Goal: Task Accomplishment & Management: Manage account settings

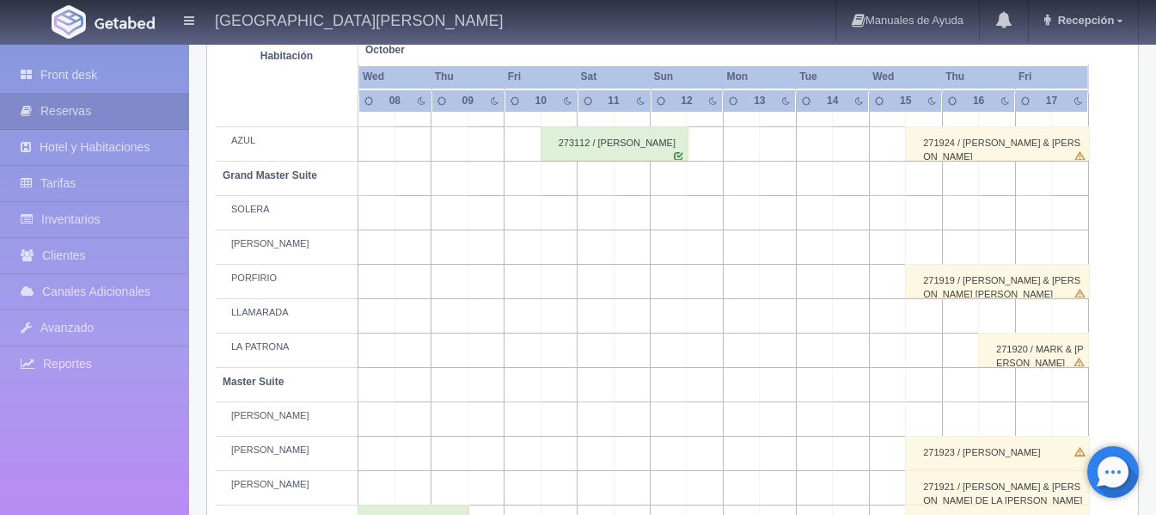
scroll to position [152, 0]
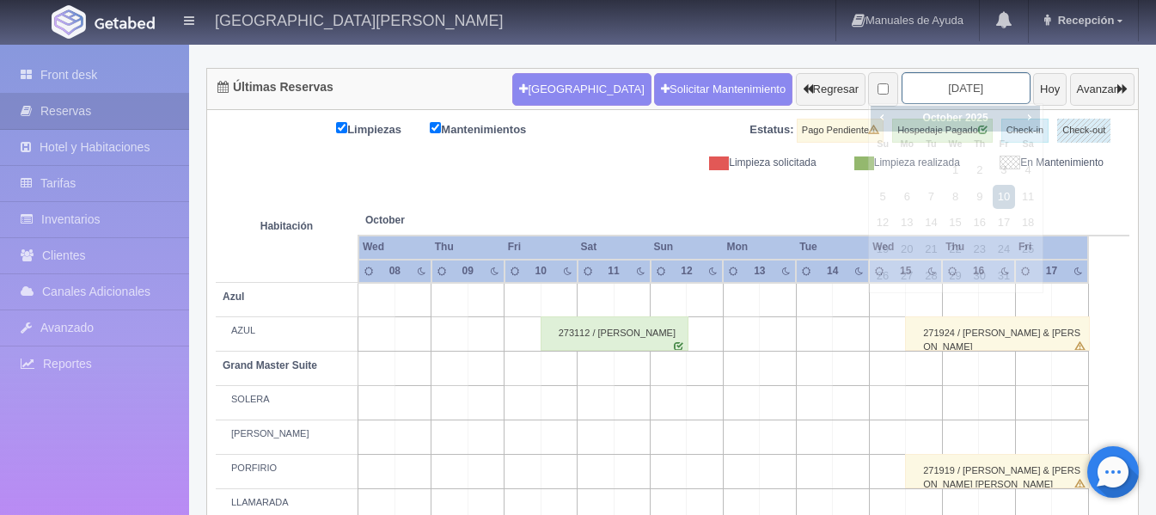
click at [950, 97] on input "2025-10-10" at bounding box center [966, 88] width 129 height 32
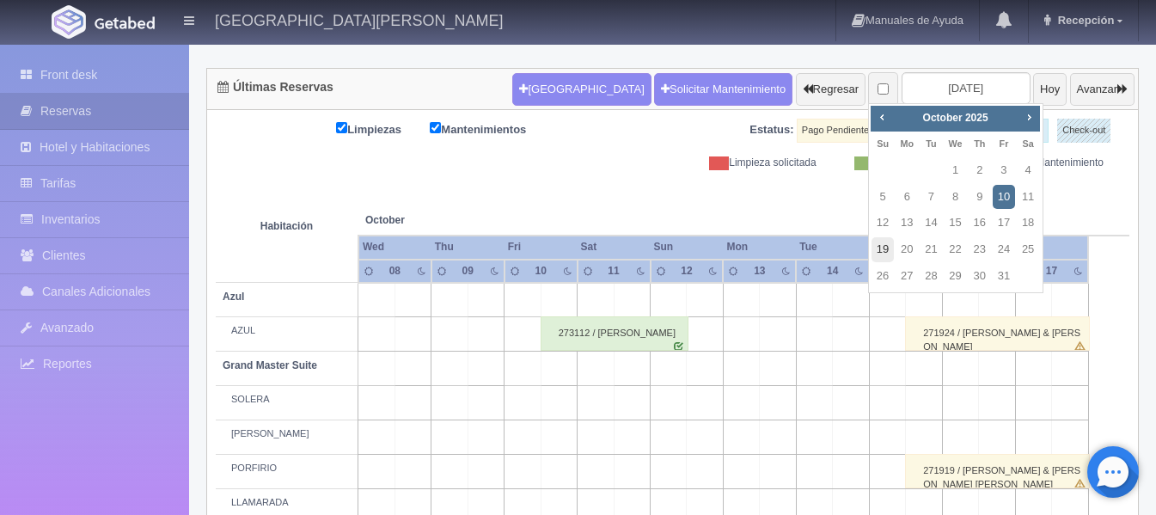
click at [891, 245] on link "19" at bounding box center [883, 249] width 22 height 25
type input "2025-10-19"
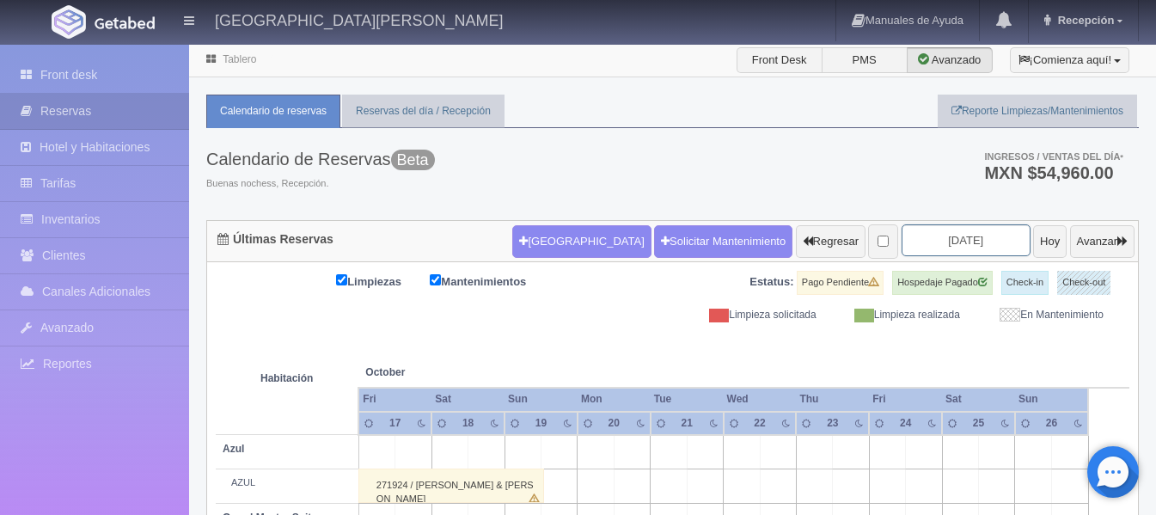
click at [961, 242] on input "2025-10-19" at bounding box center [966, 240] width 129 height 32
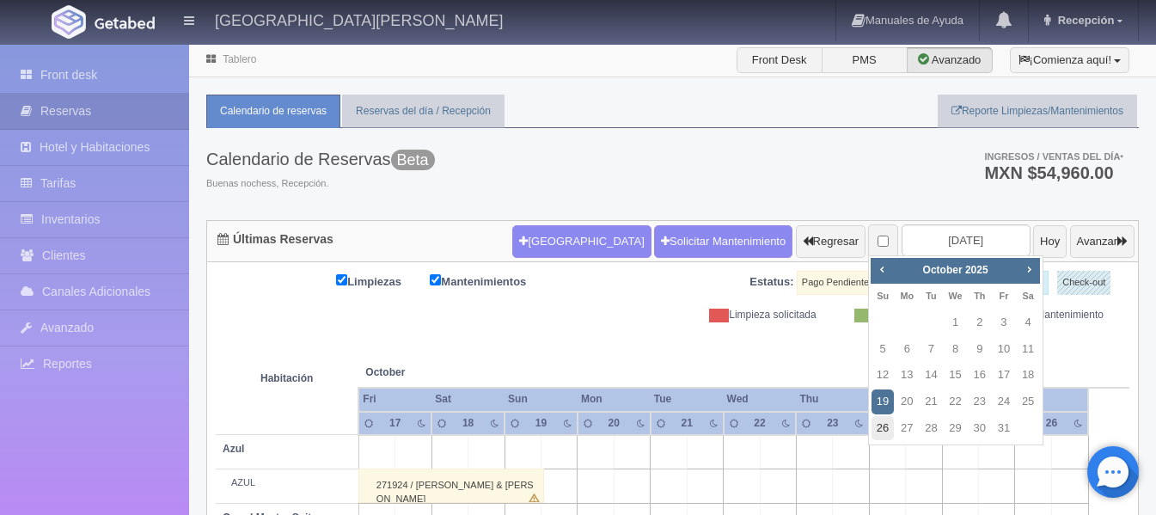
click at [878, 433] on link "26" at bounding box center [883, 428] width 22 height 25
type input "[DATE]"
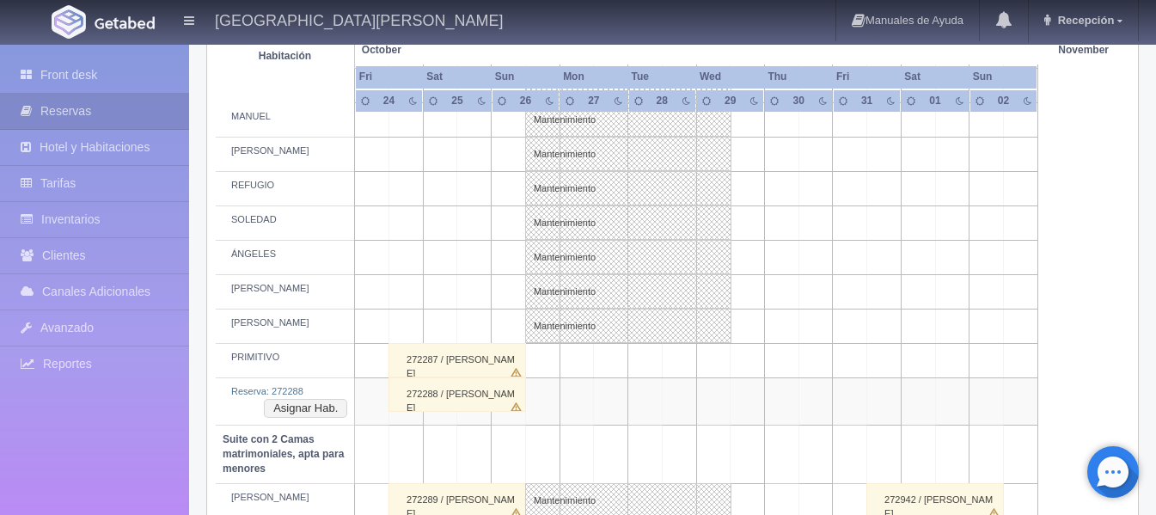
scroll to position [1203, 0]
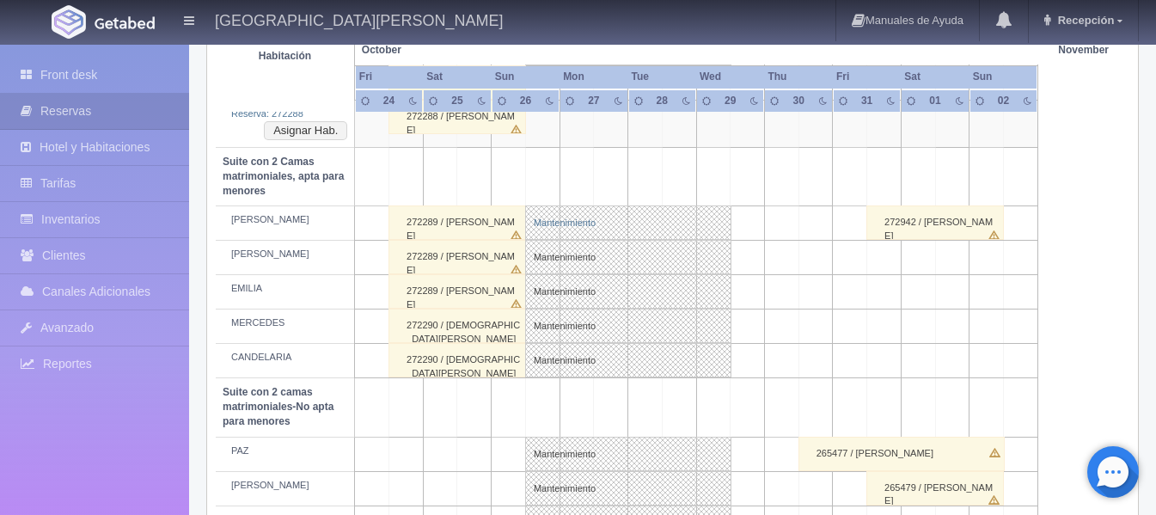
click at [528, 216] on link "Mantenimiento" at bounding box center [628, 222] width 206 height 34
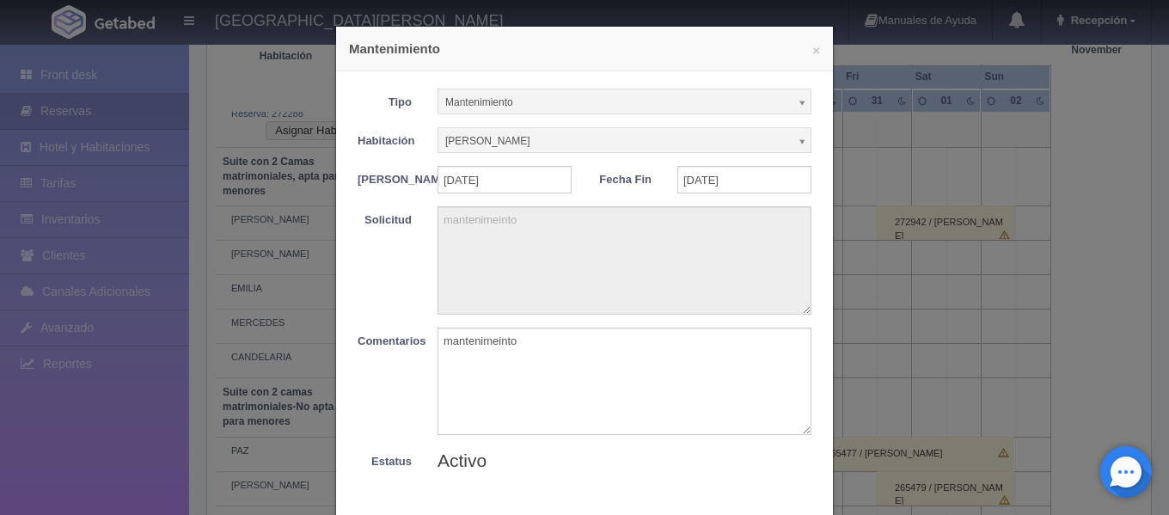
click at [981, 233] on div "× Mantenimiento Tipo Mantenimiento Limpieza Mantenimiento Habitación [PERSON_NA…" at bounding box center [584, 257] width 1169 height 515
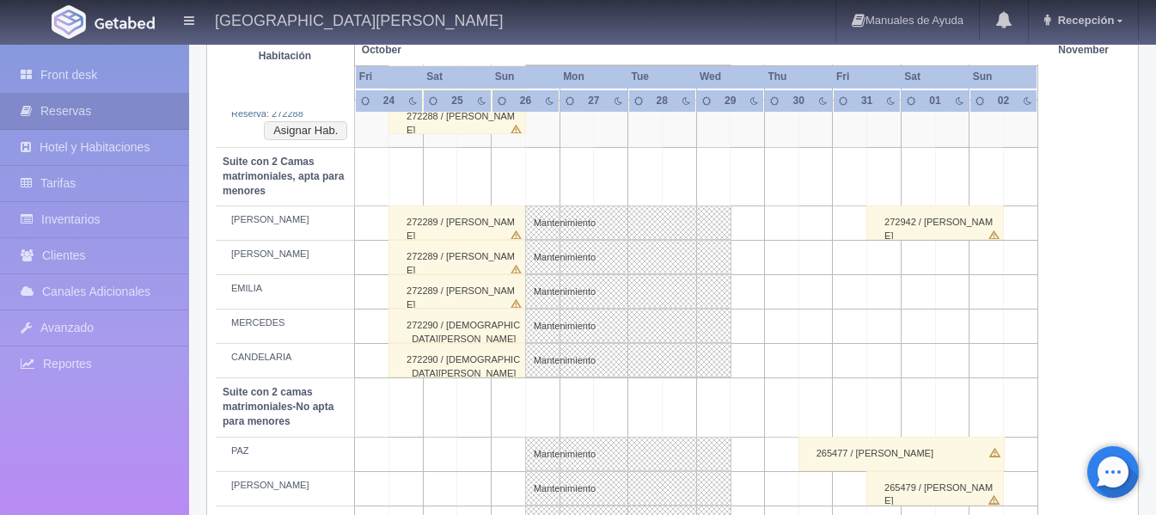
click at [513, 221] on div "272289 / [PERSON_NAME]" at bounding box center [458, 222] width 138 height 34
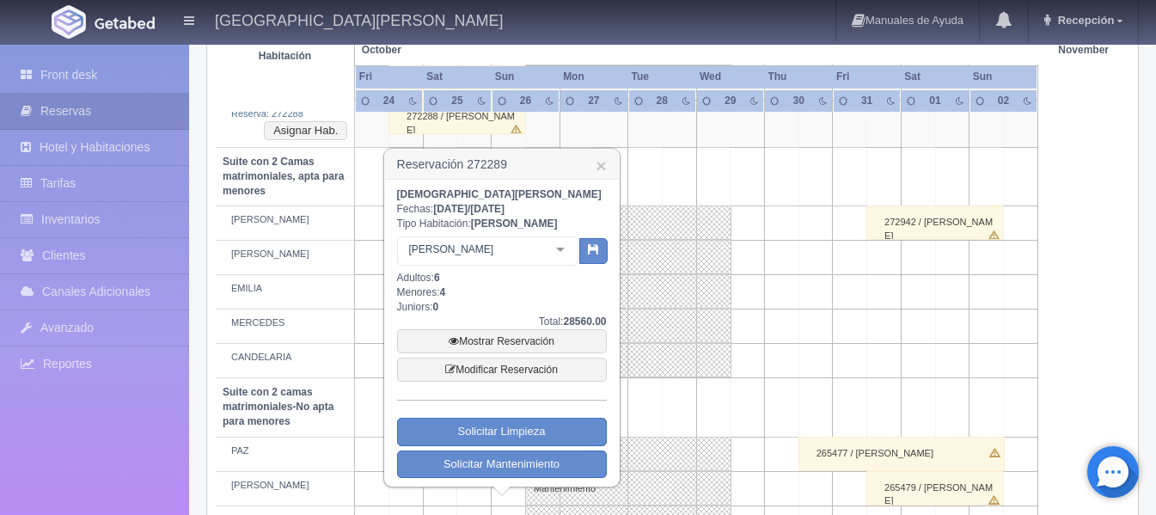
click at [782, 342] on td at bounding box center [781, 326] width 34 height 34
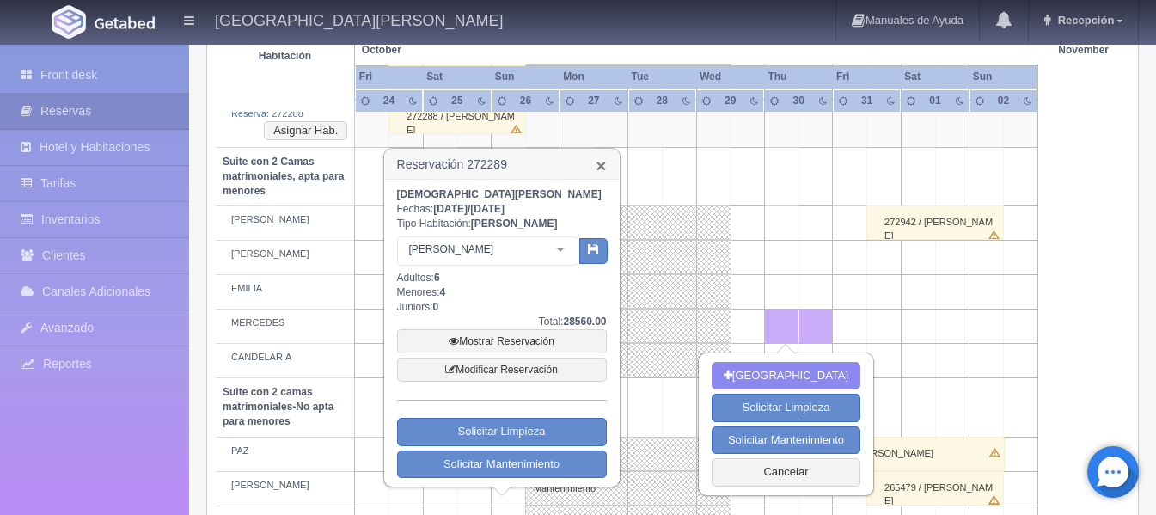
click at [598, 165] on link "×" at bounding box center [601, 165] width 10 height 18
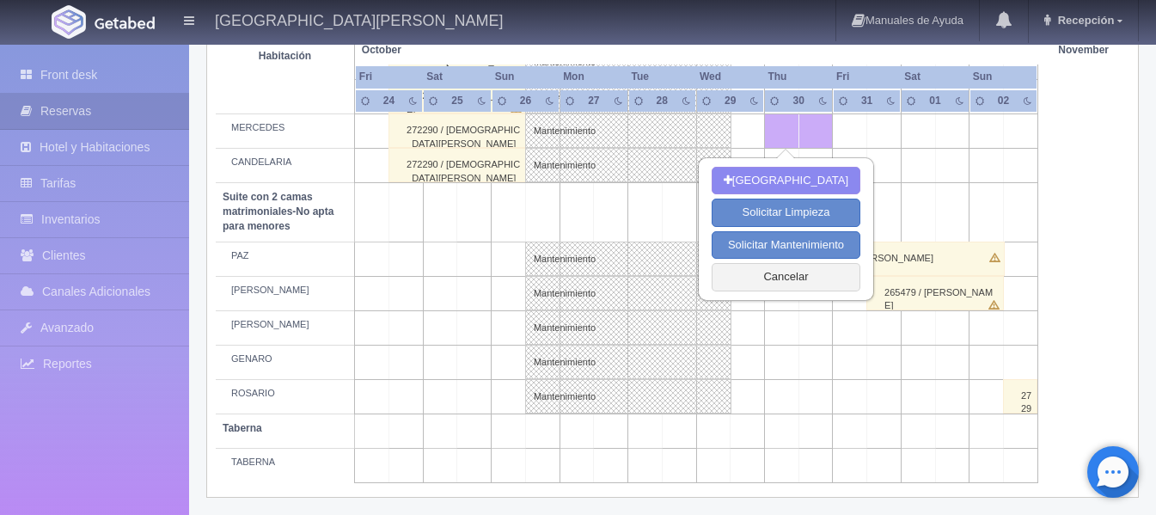
scroll to position [1403, 0]
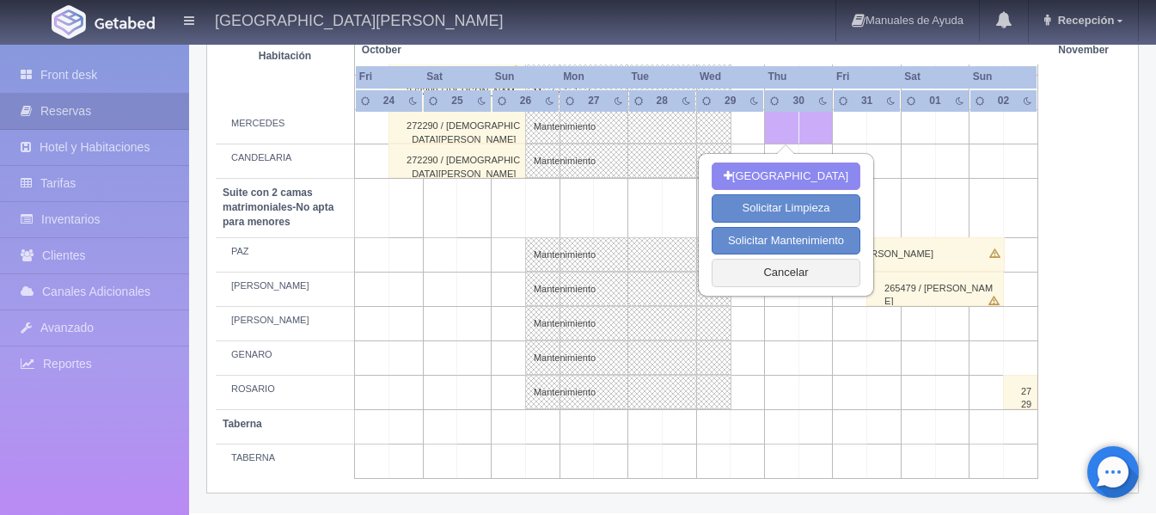
click at [853, 334] on td at bounding box center [850, 323] width 34 height 34
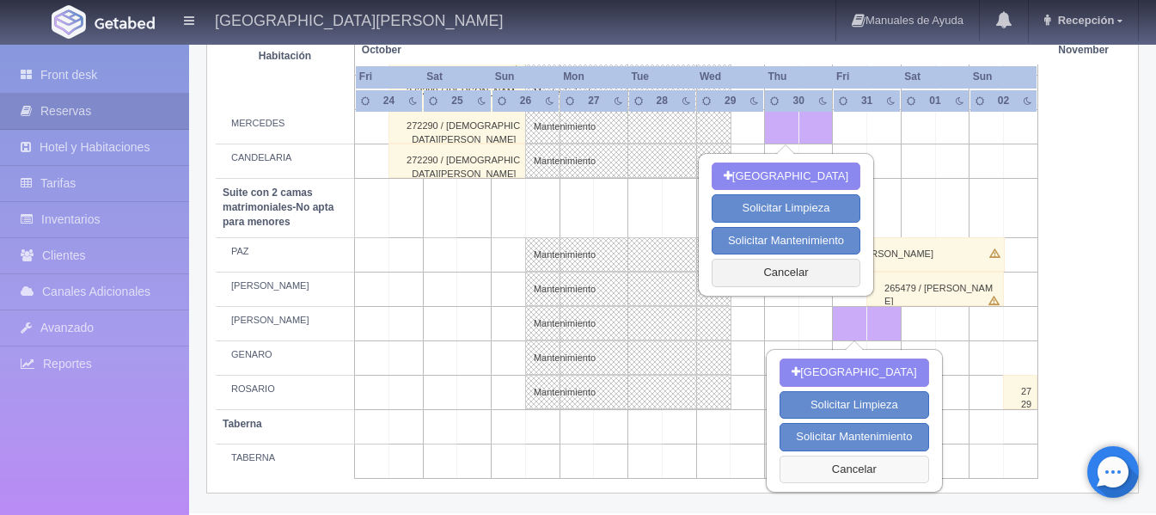
click at [847, 461] on button "Cancelar" at bounding box center [854, 470] width 149 height 28
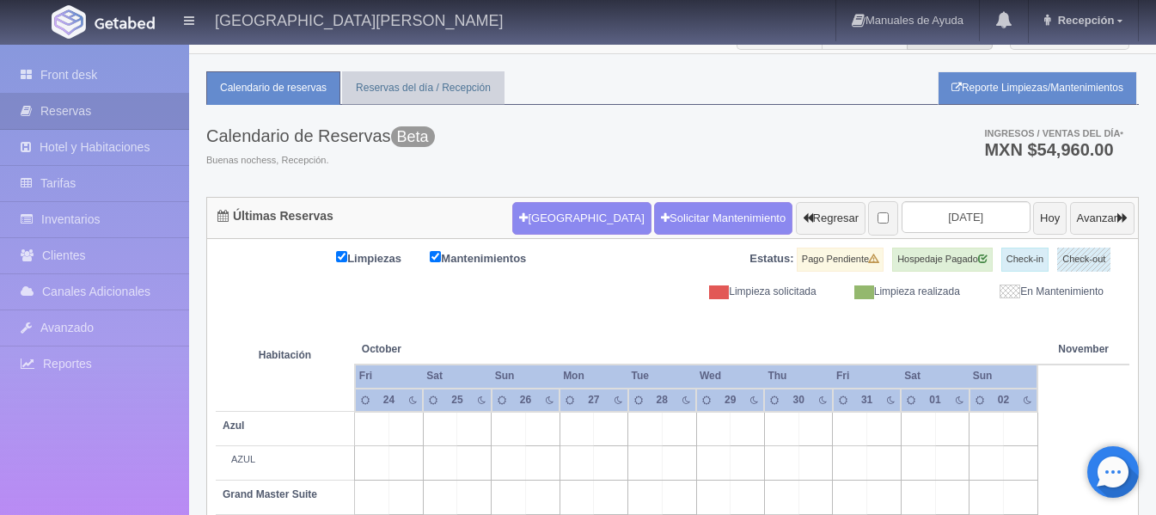
scroll to position [0, 0]
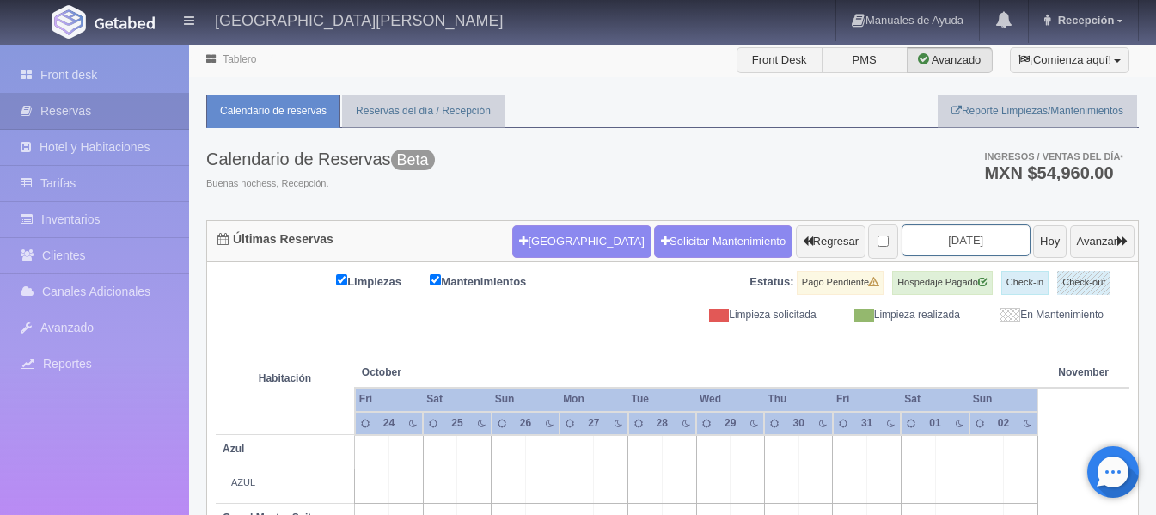
click at [908, 229] on input "[DATE]" at bounding box center [966, 240] width 129 height 32
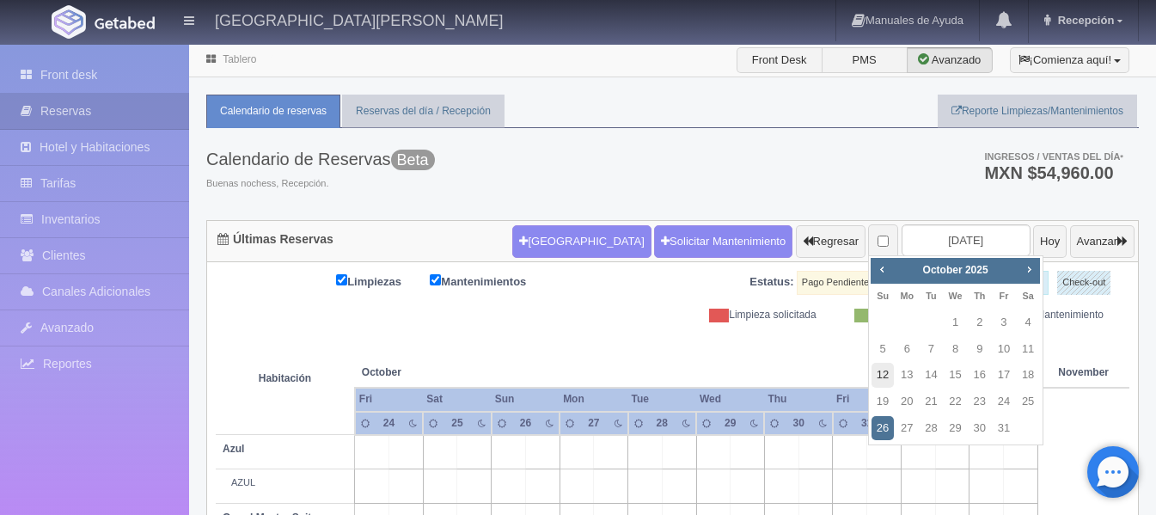
click at [885, 370] on link "12" at bounding box center [883, 375] width 22 height 25
type input "[DATE]"
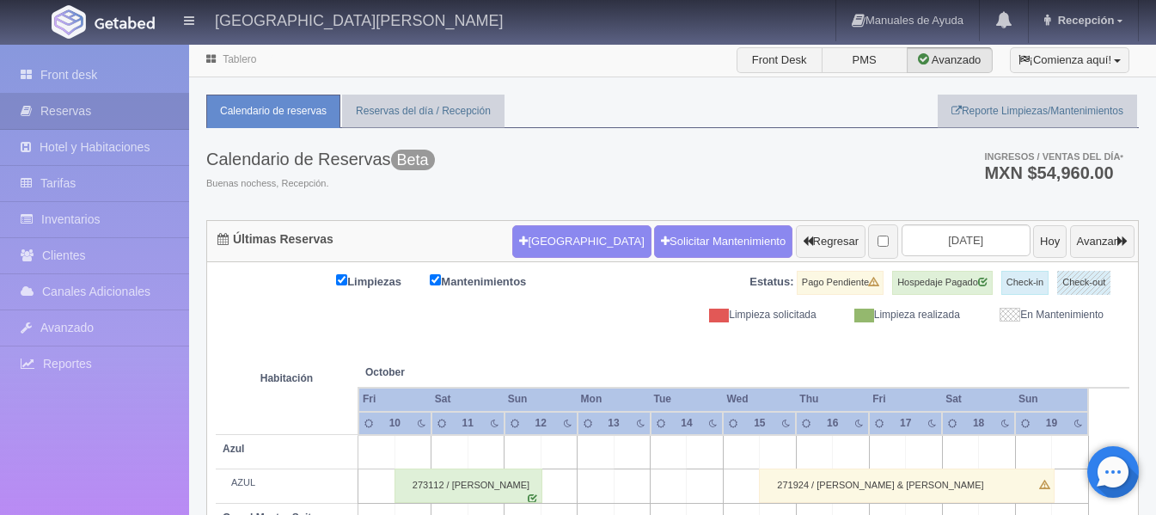
scroll to position [86, 0]
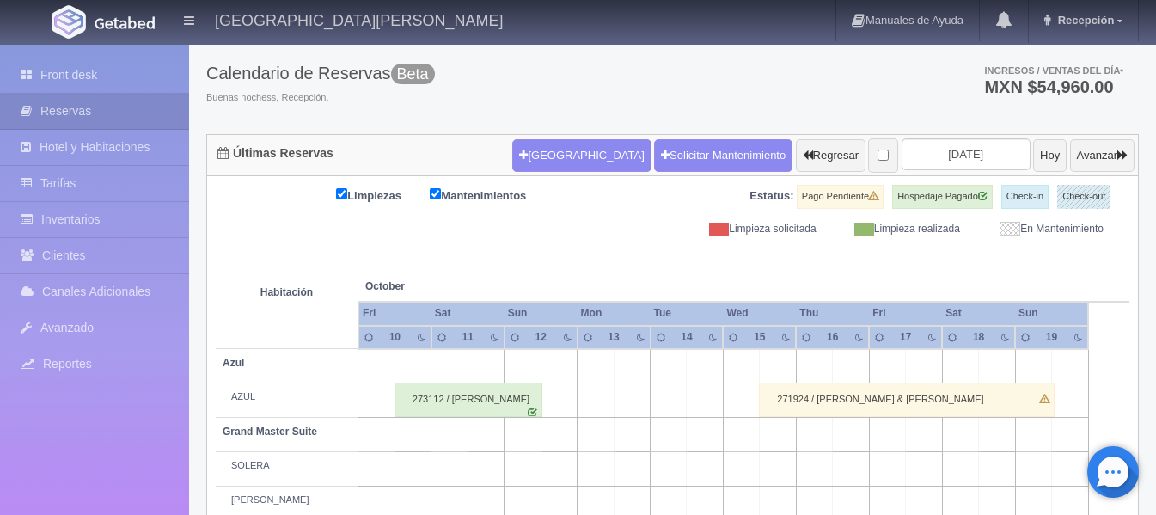
click at [942, 171] on form "Nueva Reserva Solicitar Mantenimiento Regresar 2025-10-12 Hoy Avanzar" at bounding box center [823, 156] width 622 height 36
click at [938, 165] on input "[DATE]" at bounding box center [966, 154] width 129 height 32
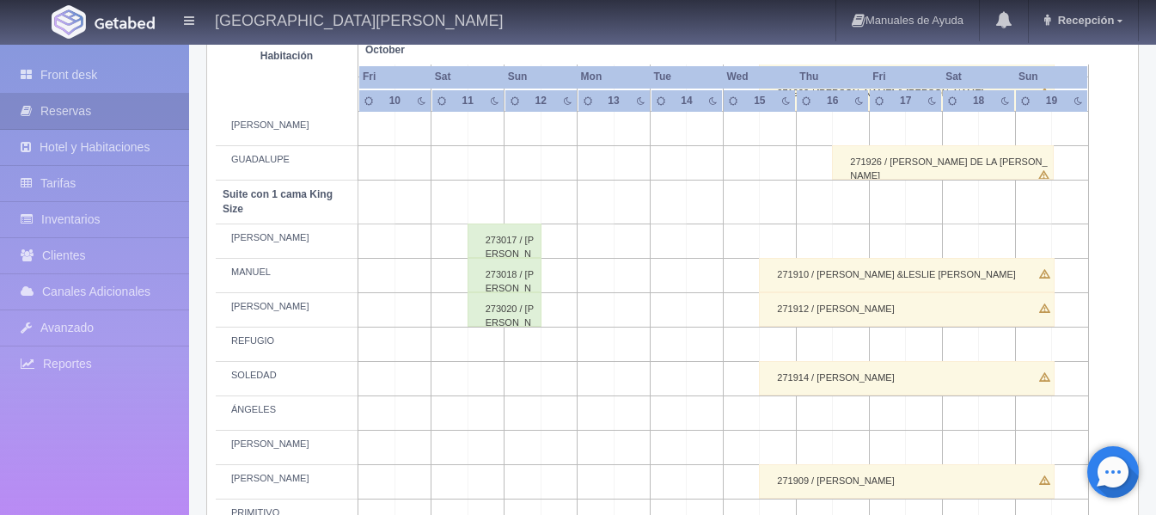
scroll to position [668, 0]
